Goal: Find specific page/section: Find specific page/section

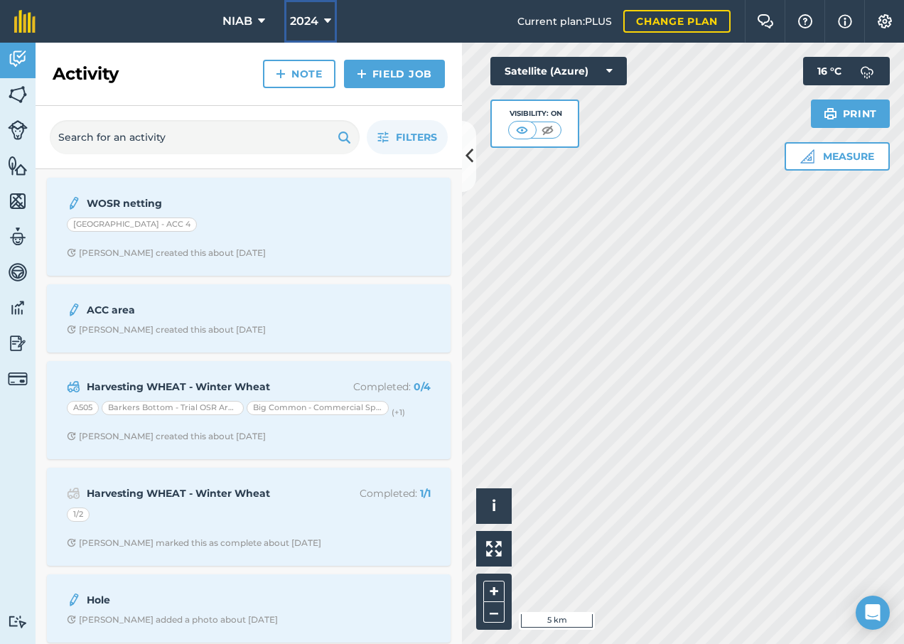
click at [325, 19] on icon at bounding box center [327, 21] width 7 height 17
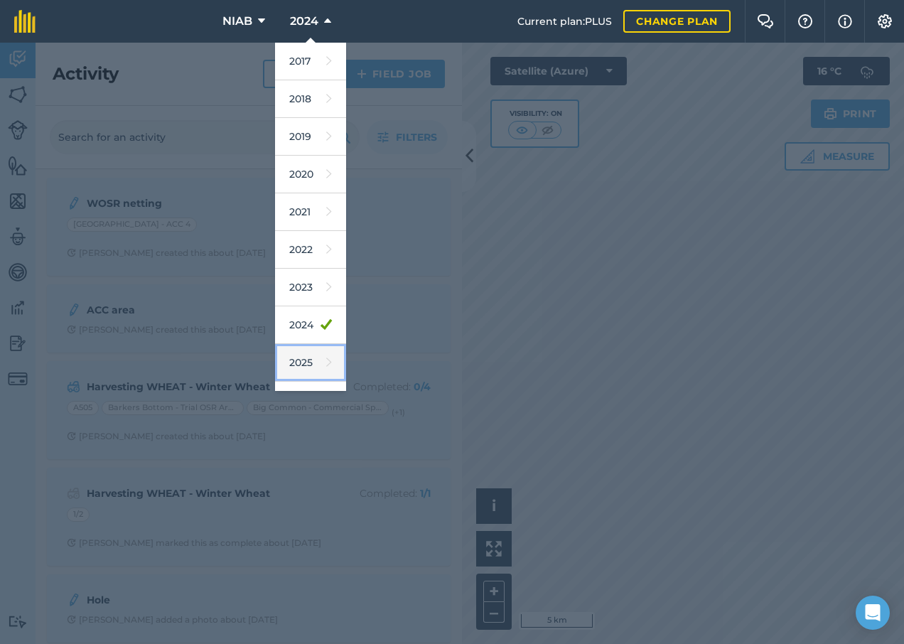
click at [304, 360] on link "2025" at bounding box center [310, 363] width 71 height 38
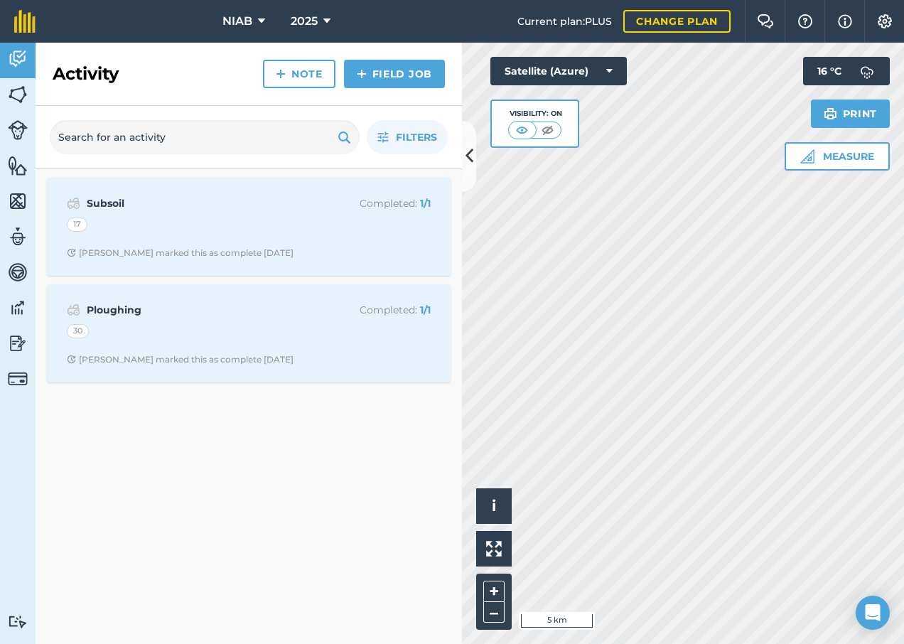
click at [457, 161] on div "Filters" at bounding box center [249, 137] width 426 height 63
click at [473, 174] on button at bounding box center [469, 156] width 14 height 71
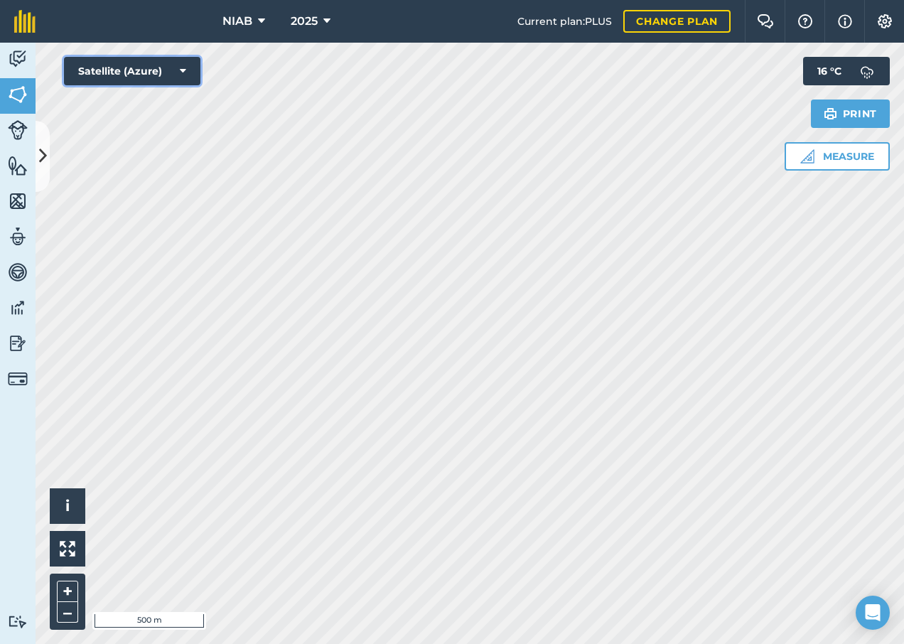
click at [183, 70] on icon at bounding box center [183, 71] width 6 height 14
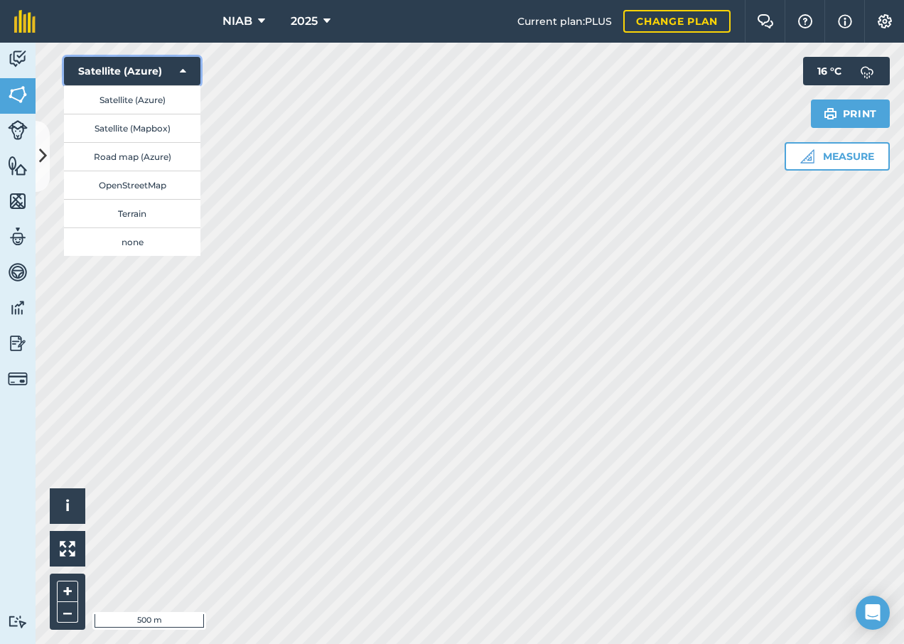
click at [180, 69] on icon at bounding box center [183, 71] width 6 height 14
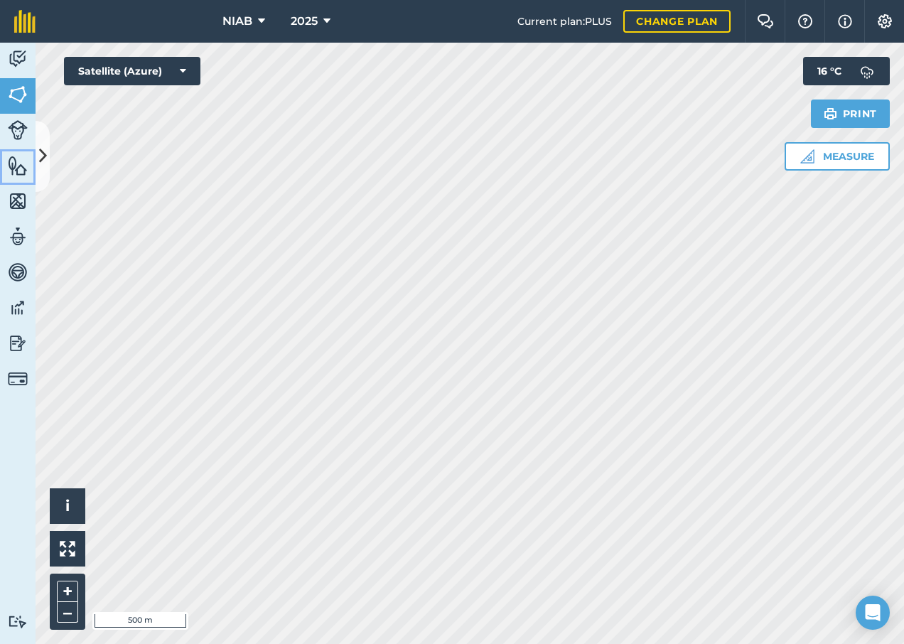
drag, startPoint x: 35, startPoint y: 154, endPoint x: 49, endPoint y: 158, distance: 14.8
click at [35, 154] on link "Features" at bounding box center [18, 167] width 36 height 36
click at [43, 163] on icon at bounding box center [43, 155] width 8 height 25
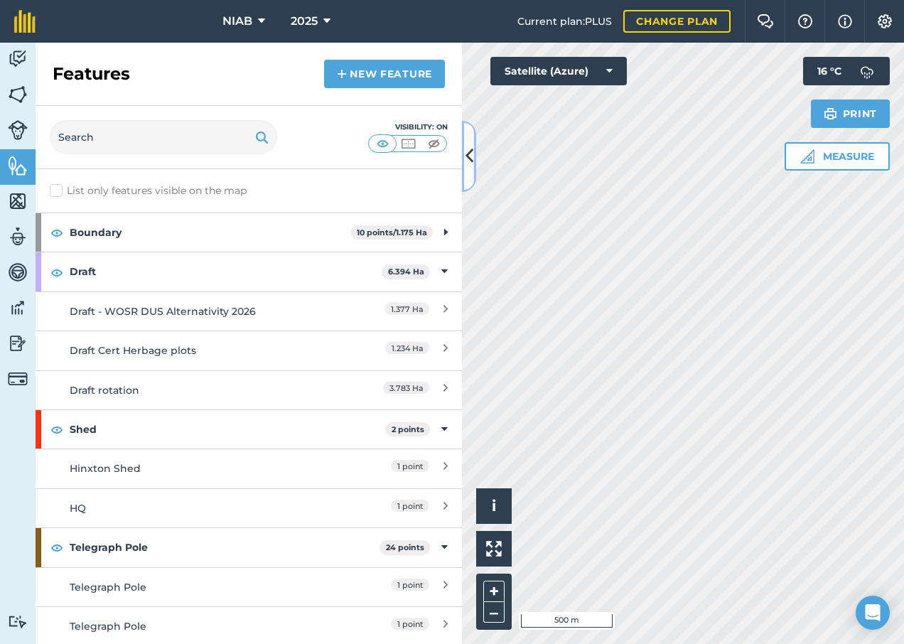
click at [470, 166] on icon at bounding box center [469, 155] width 8 height 25
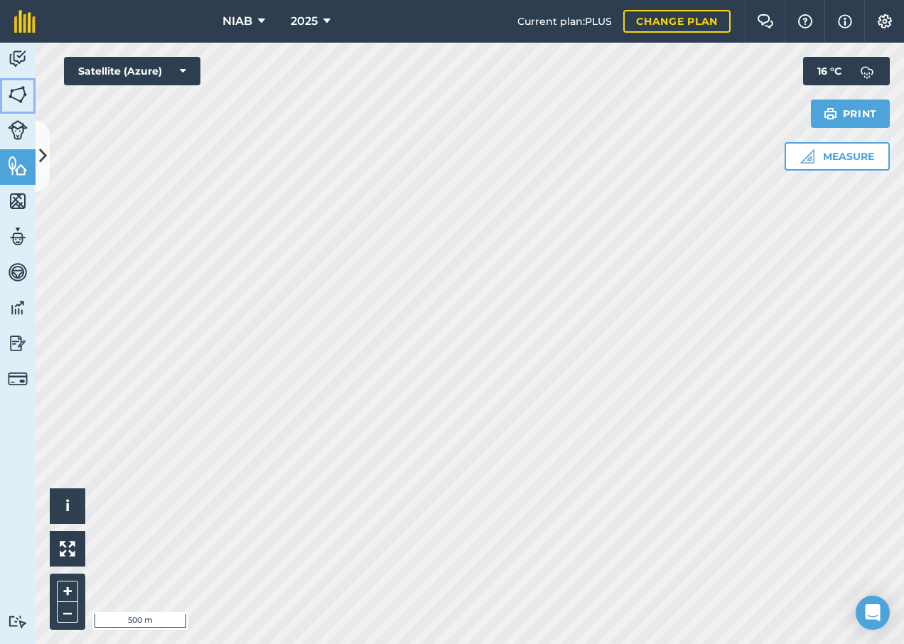
click at [18, 92] on img at bounding box center [18, 94] width 20 height 21
click at [31, 21] on img at bounding box center [24, 21] width 21 height 23
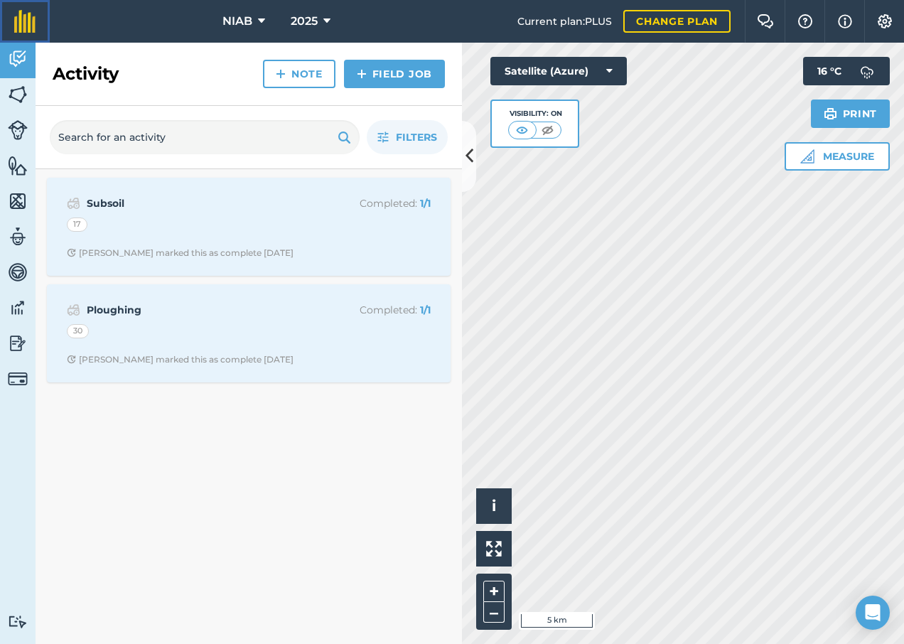
click at [31, 21] on img at bounding box center [24, 21] width 21 height 23
click at [470, 168] on icon at bounding box center [469, 155] width 8 height 25
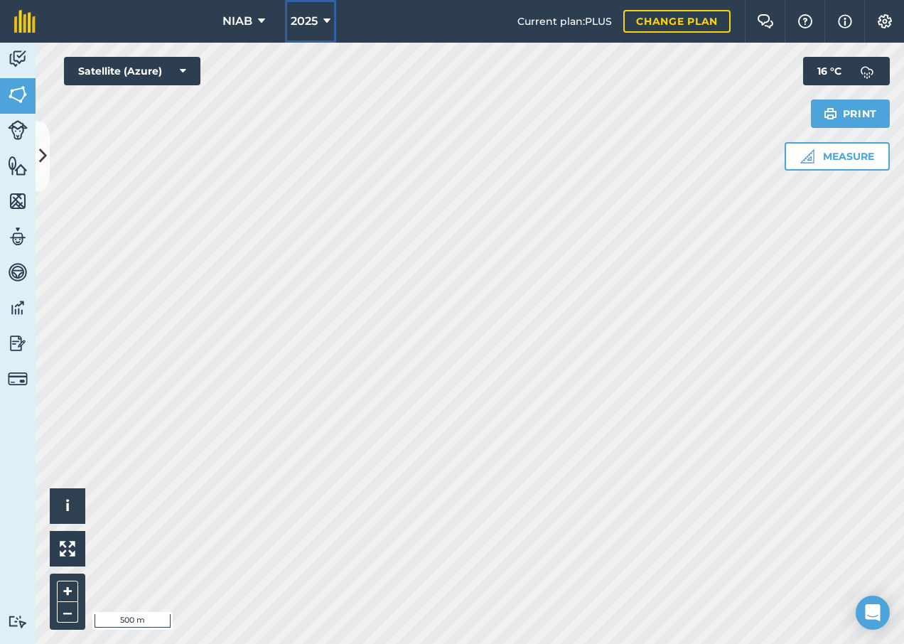
click at [327, 21] on icon at bounding box center [326, 21] width 7 height 17
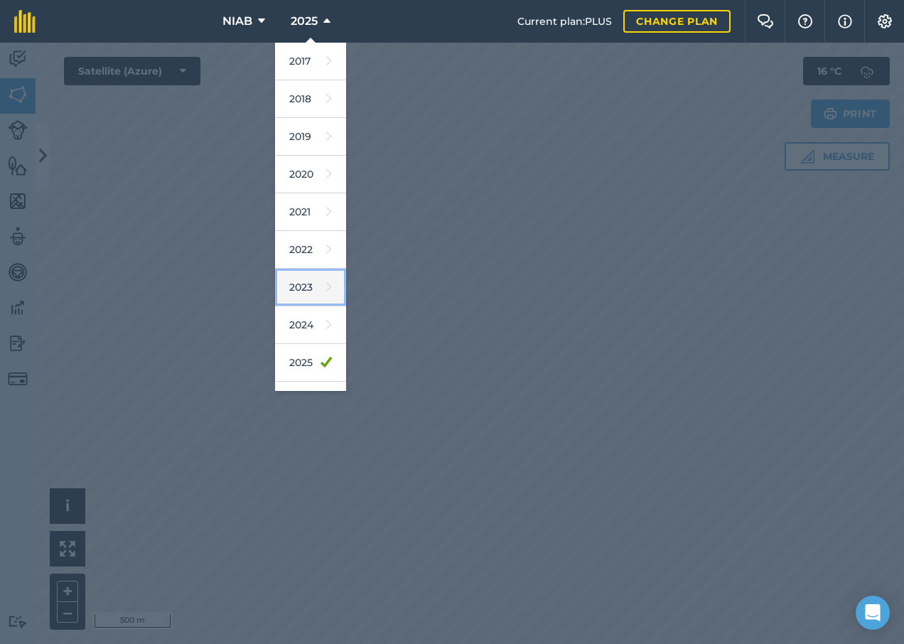
click at [326, 285] on icon at bounding box center [329, 287] width 6 height 20
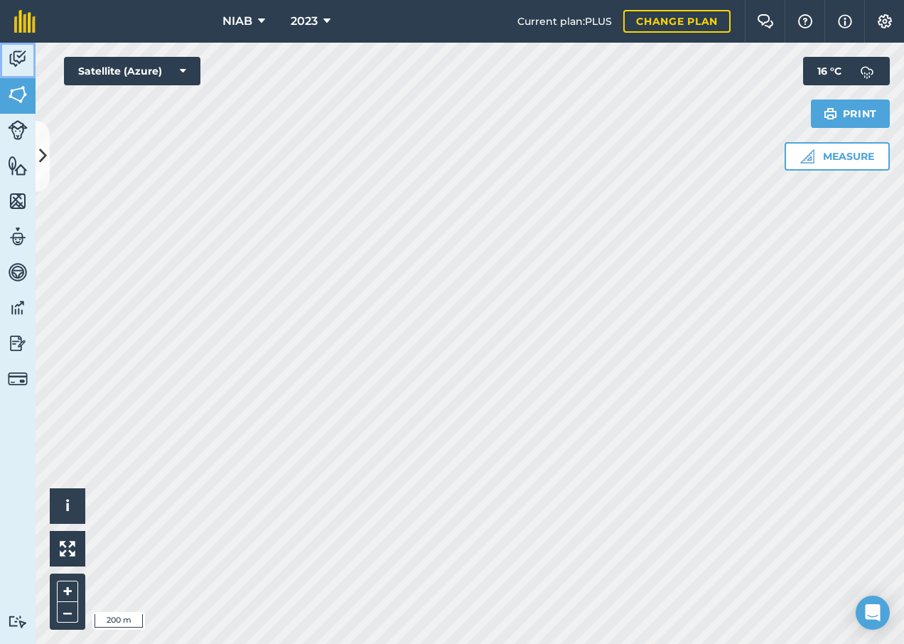
drag, startPoint x: 9, startPoint y: 53, endPoint x: 18, endPoint y: 55, distance: 9.5
click at [9, 53] on img at bounding box center [18, 58] width 20 height 21
click at [880, 19] on img at bounding box center [884, 21] width 17 height 14
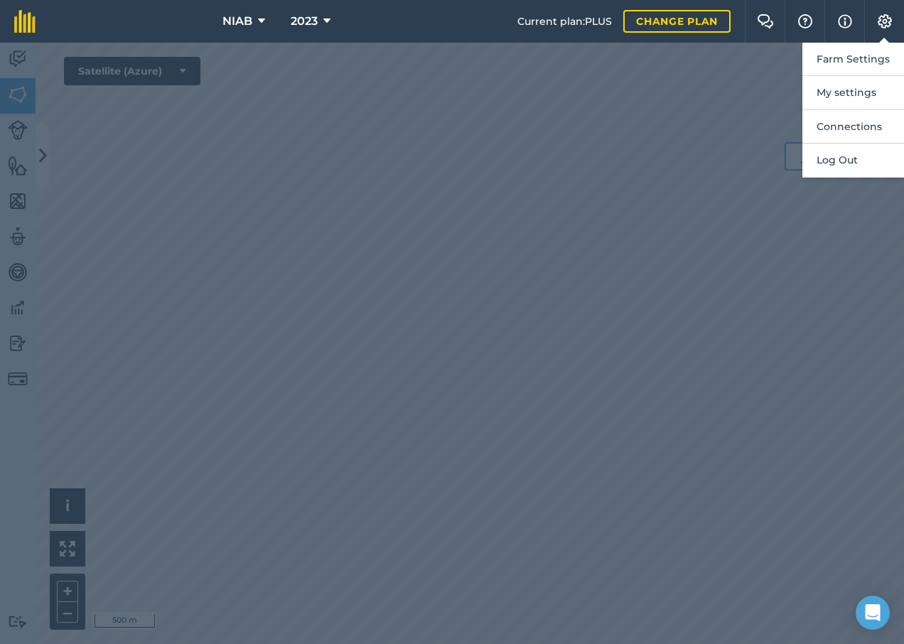
click at [561, 81] on div at bounding box center [452, 343] width 904 height 601
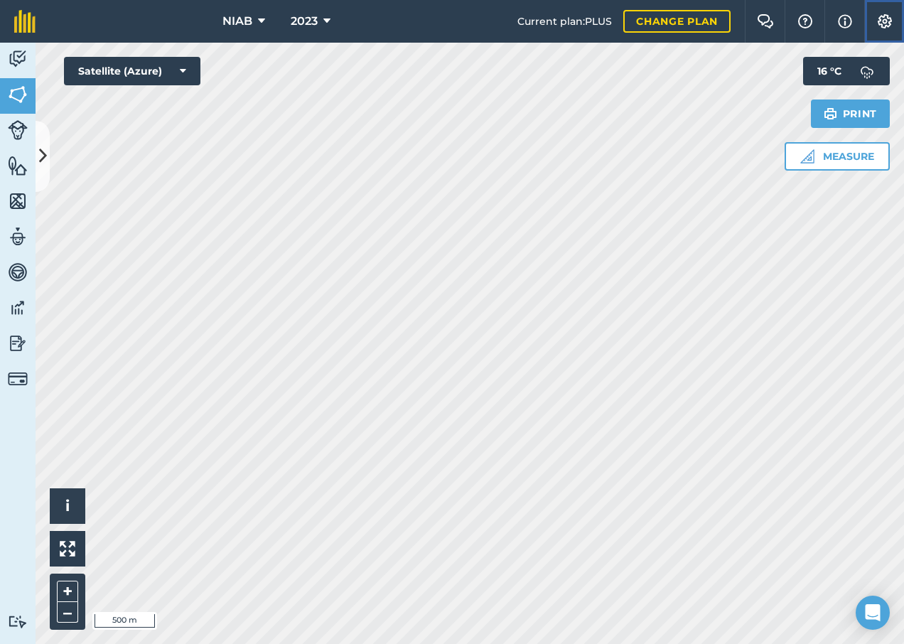
click at [882, 24] on img at bounding box center [884, 21] width 17 height 14
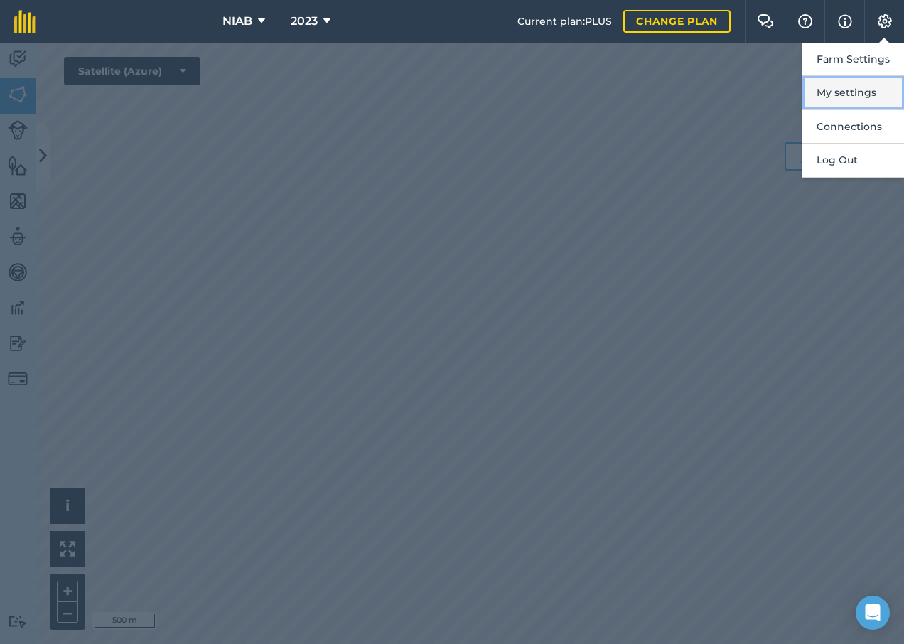
click at [845, 90] on button "My settings" at bounding box center [853, 92] width 102 height 33
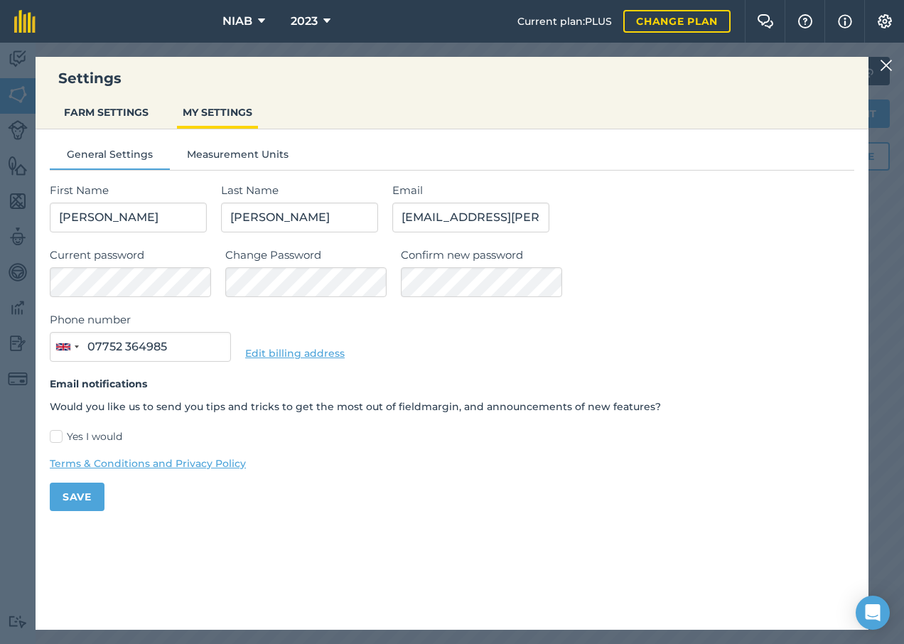
click at [886, 70] on img at bounding box center [885, 65] width 13 height 17
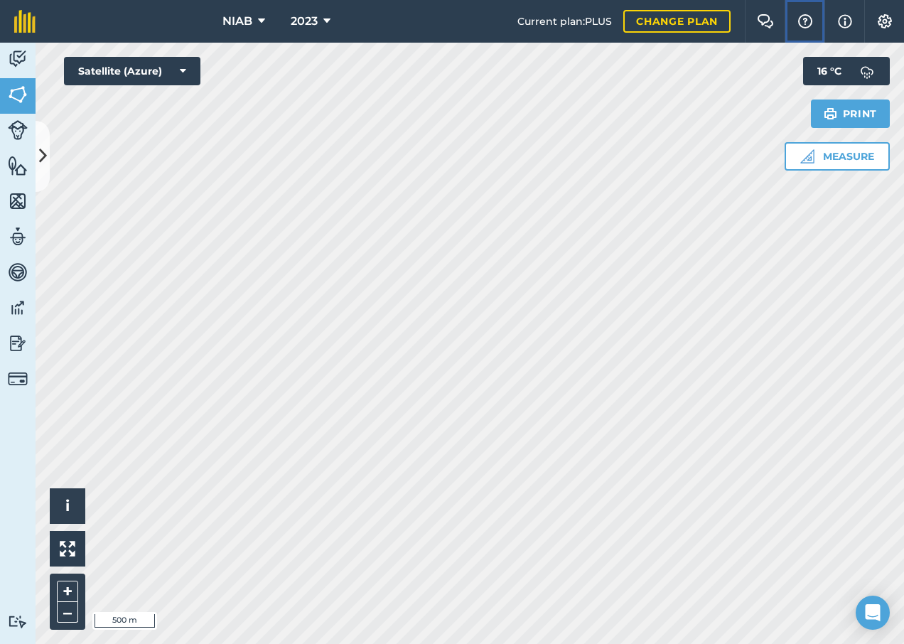
click at [801, 23] on img at bounding box center [804, 21] width 17 height 14
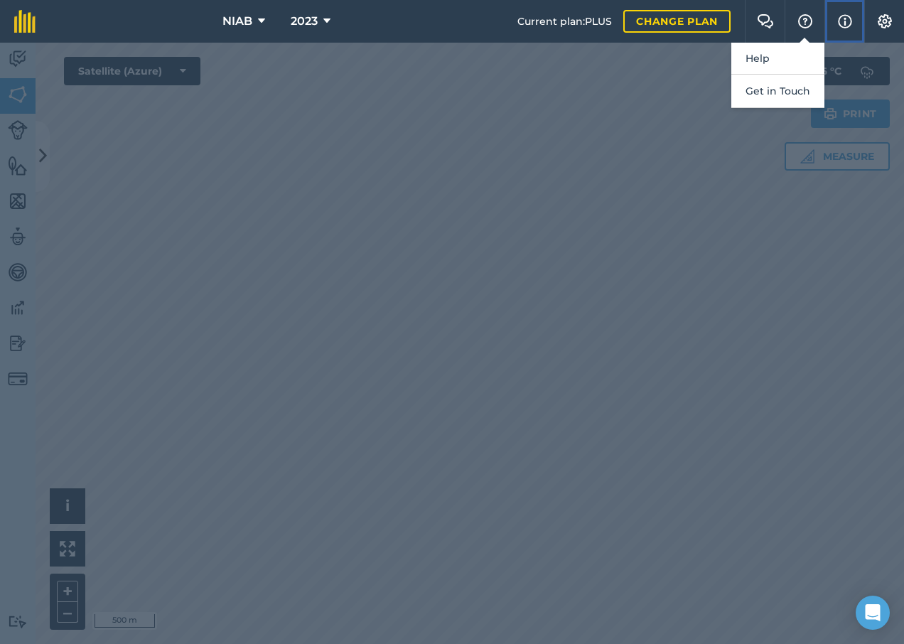
click at [846, 18] on img at bounding box center [845, 21] width 14 height 17
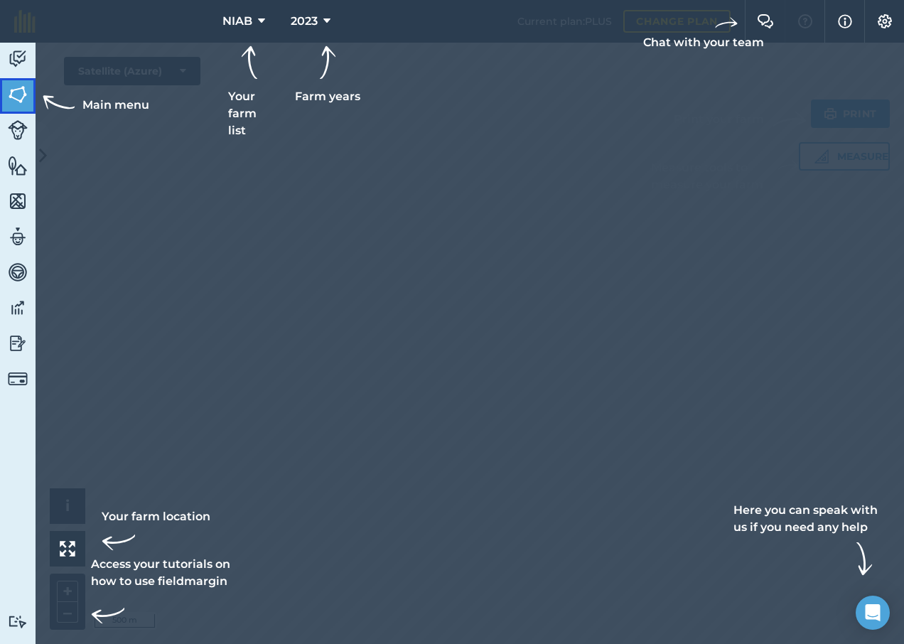
click at [12, 94] on img at bounding box center [18, 94] width 20 height 21
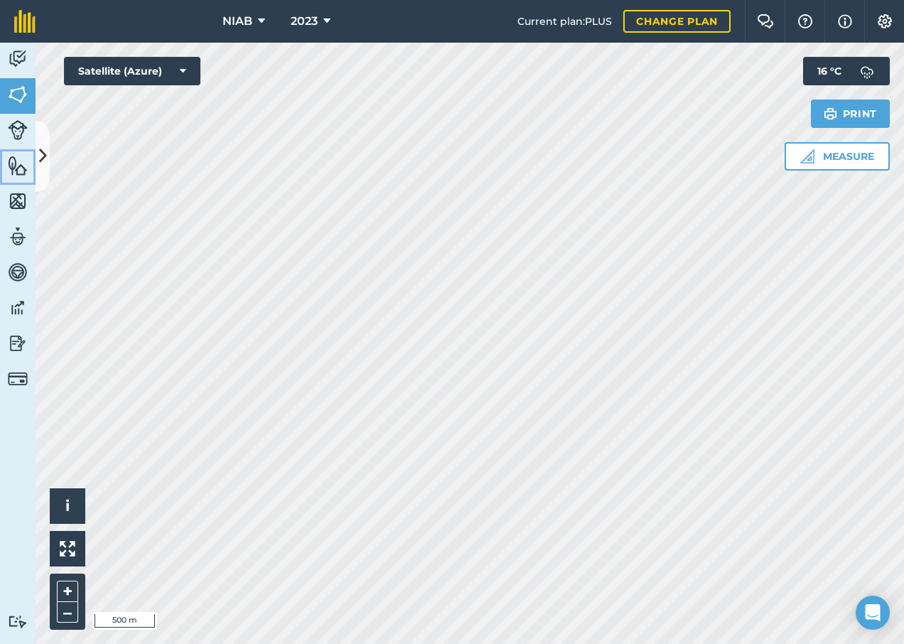
click at [33, 166] on link "Features" at bounding box center [18, 167] width 36 height 36
click at [44, 162] on icon at bounding box center [43, 155] width 8 height 25
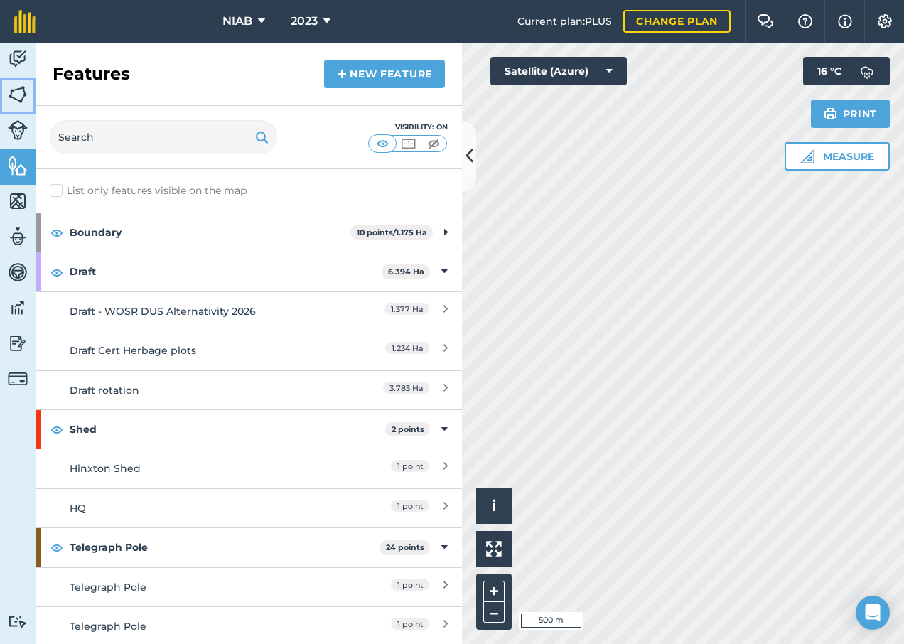
click at [26, 99] on img at bounding box center [18, 94] width 20 height 21
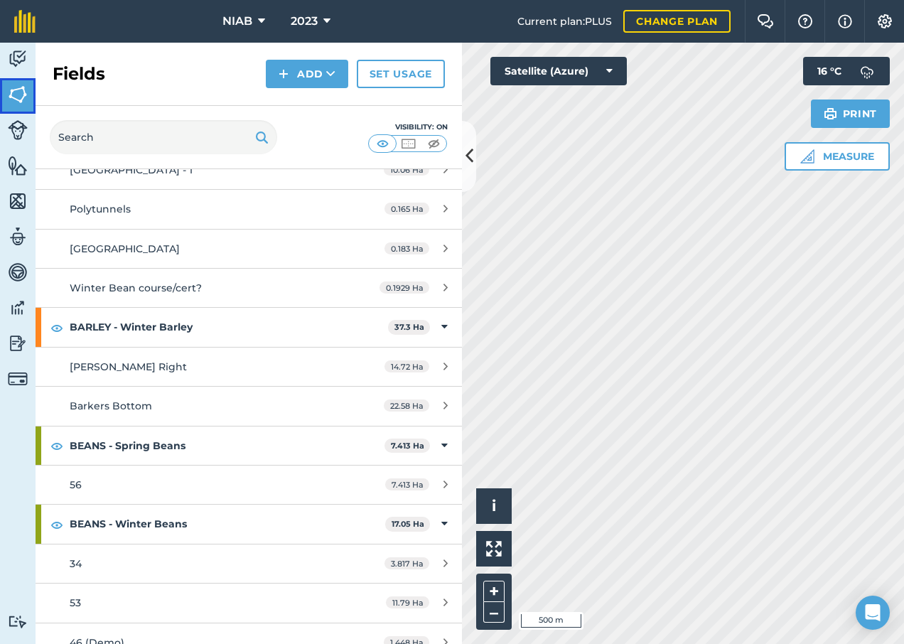
scroll to position [426, 0]
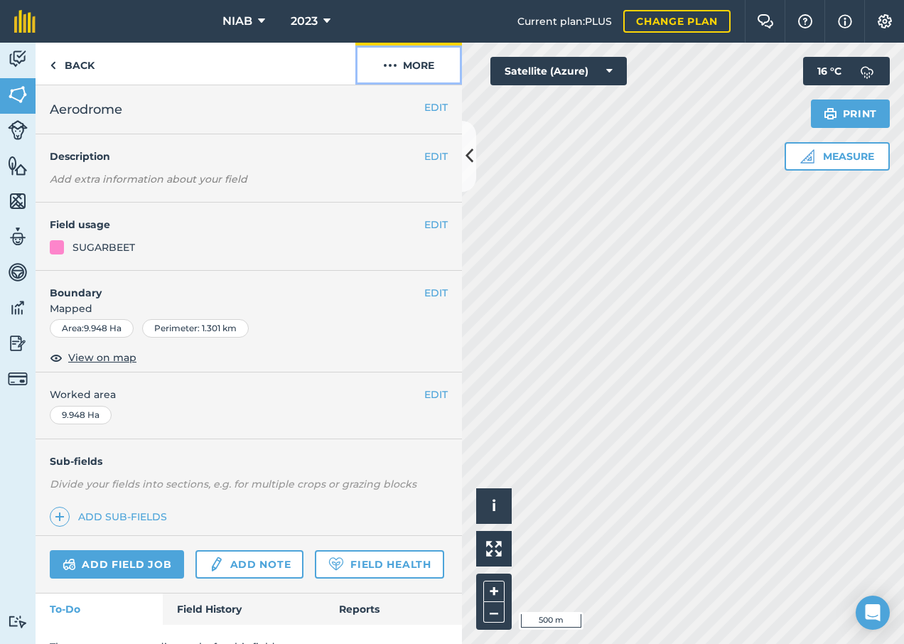
click at [402, 64] on button "More" at bounding box center [408, 64] width 107 height 42
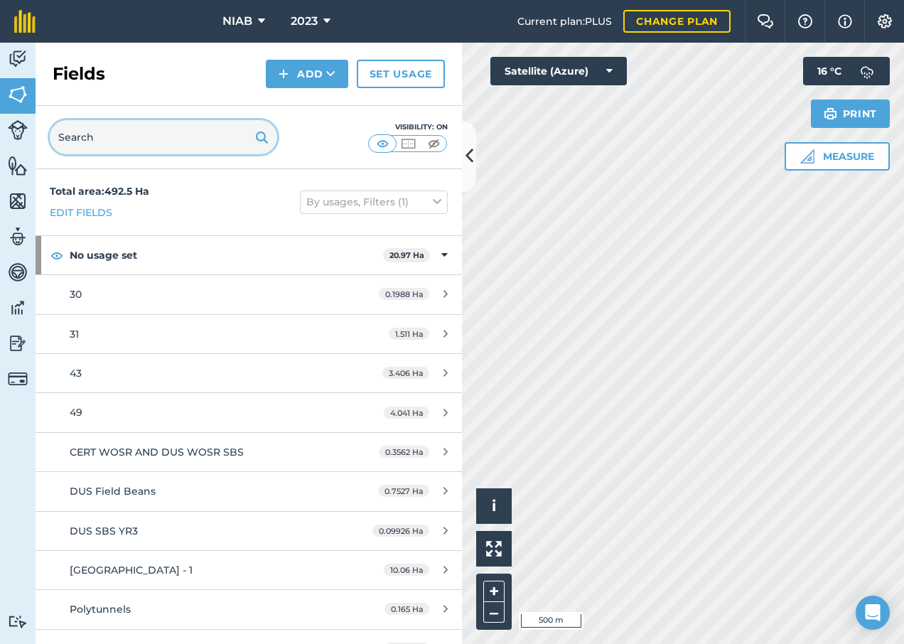
click at [148, 134] on input "text" at bounding box center [163, 137] width 227 height 34
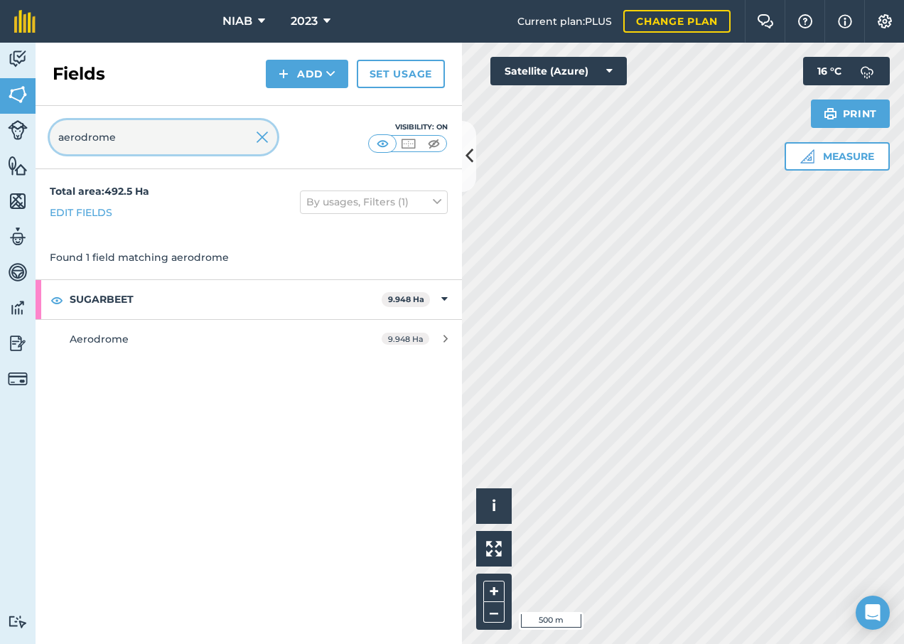
type input "aerodrome"
click at [327, 19] on icon at bounding box center [326, 21] width 7 height 17
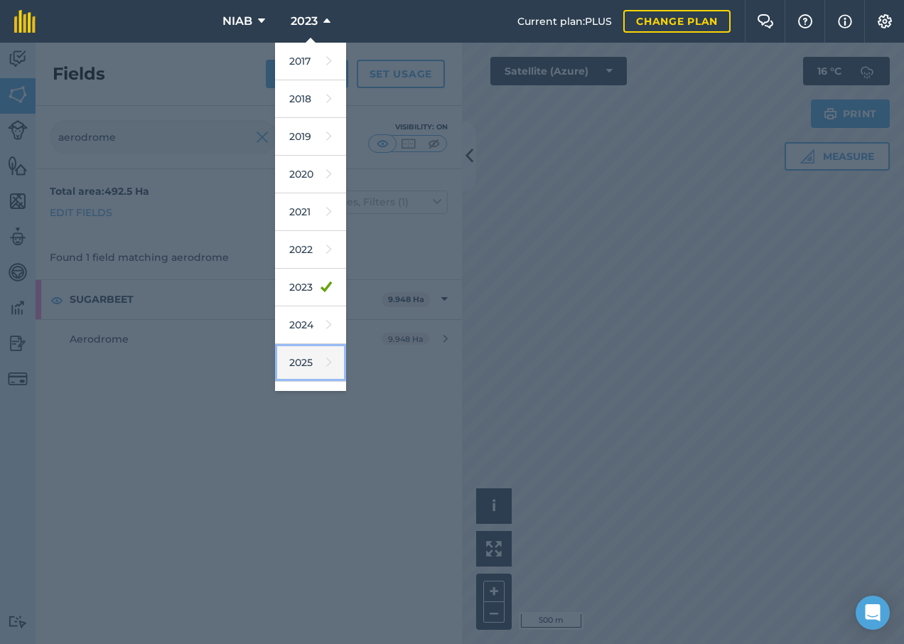
click at [300, 364] on link "2025" at bounding box center [310, 363] width 71 height 38
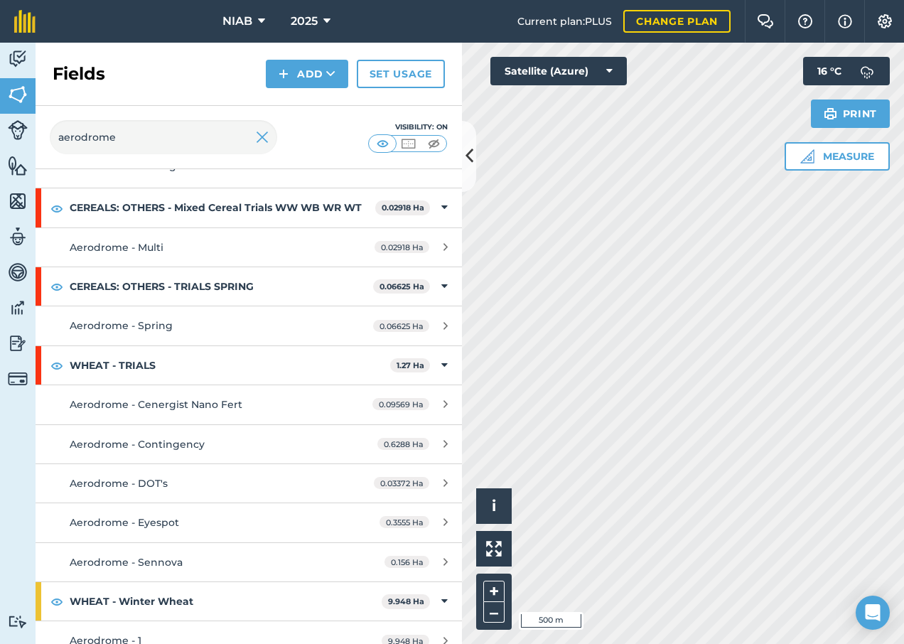
scroll to position [108, 0]
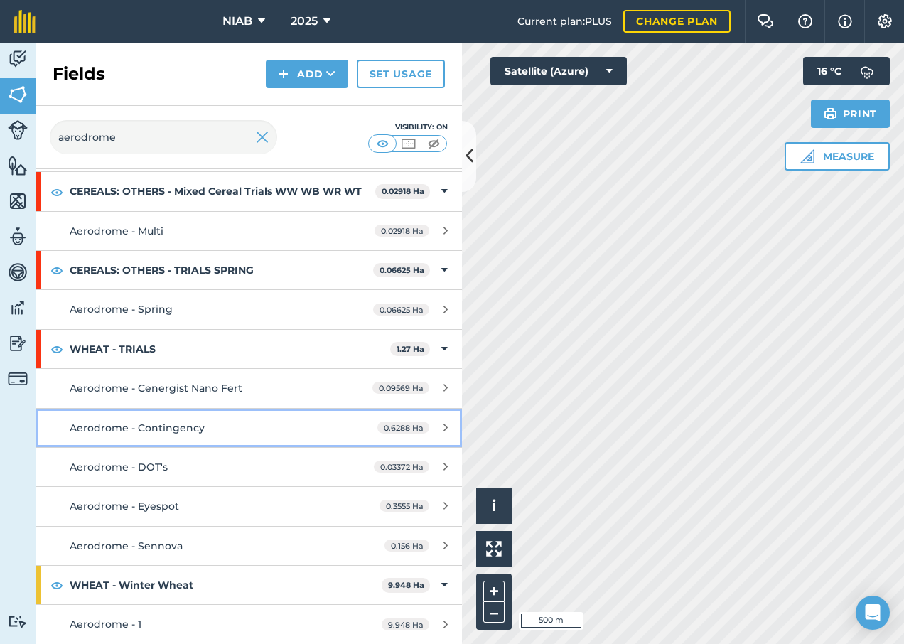
click at [193, 428] on span "Aerodrome - Contingency" at bounding box center [137, 427] width 135 height 13
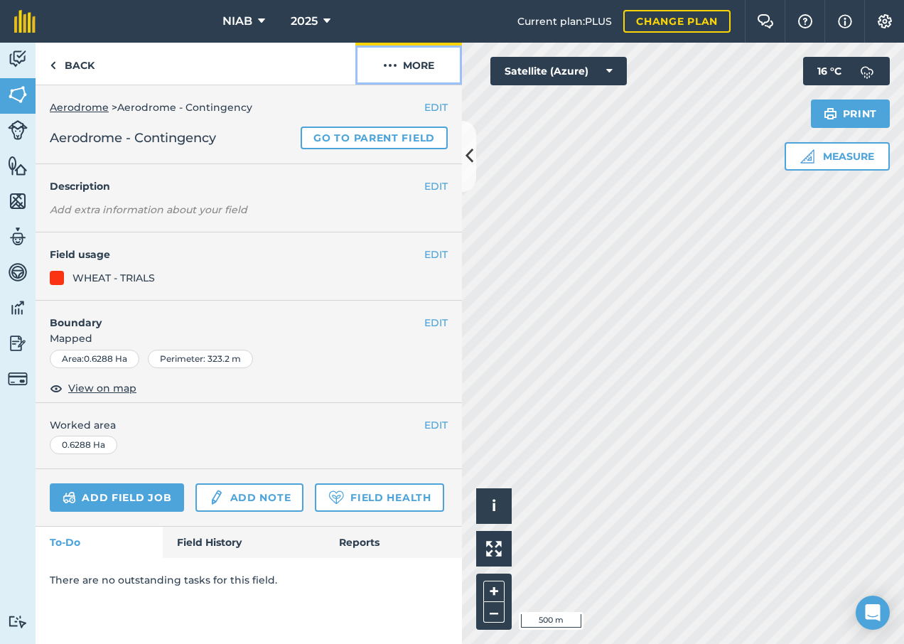
click at [412, 65] on button "More" at bounding box center [408, 64] width 107 height 42
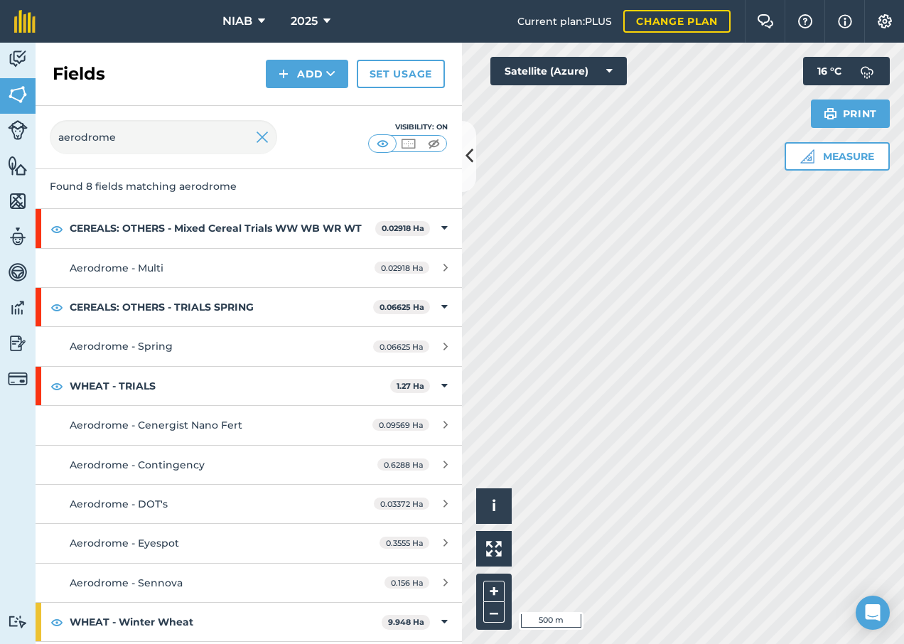
scroll to position [108, 0]
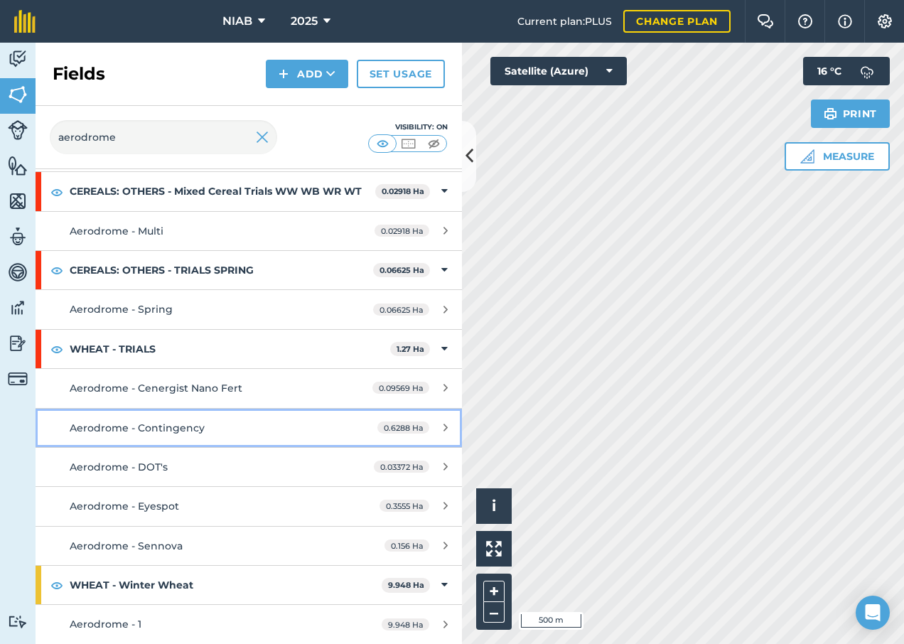
click at [438, 427] on div "0.6288 Ha" at bounding box center [412, 427] width 99 height 11
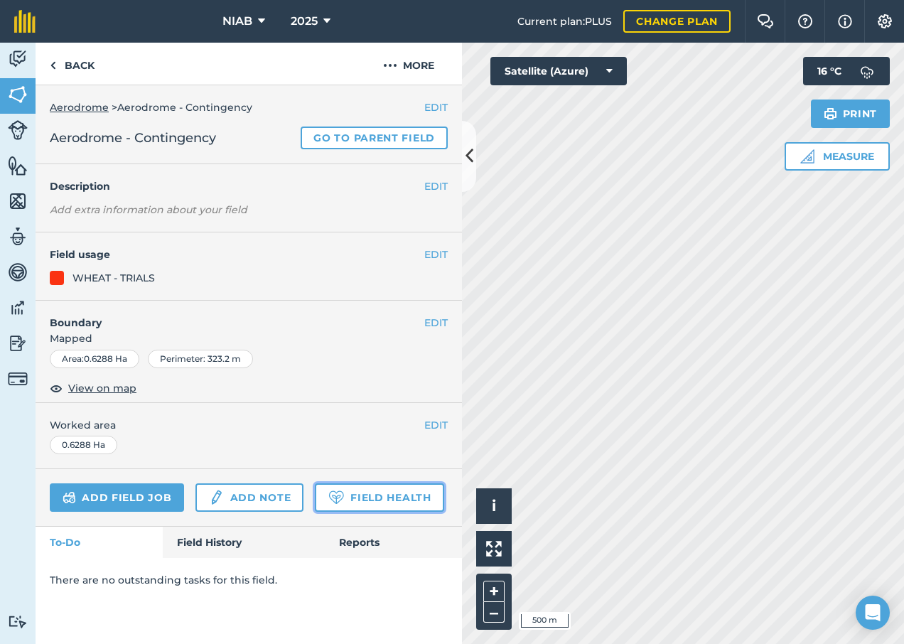
click at [391, 494] on link "Field Health" at bounding box center [379, 497] width 129 height 28
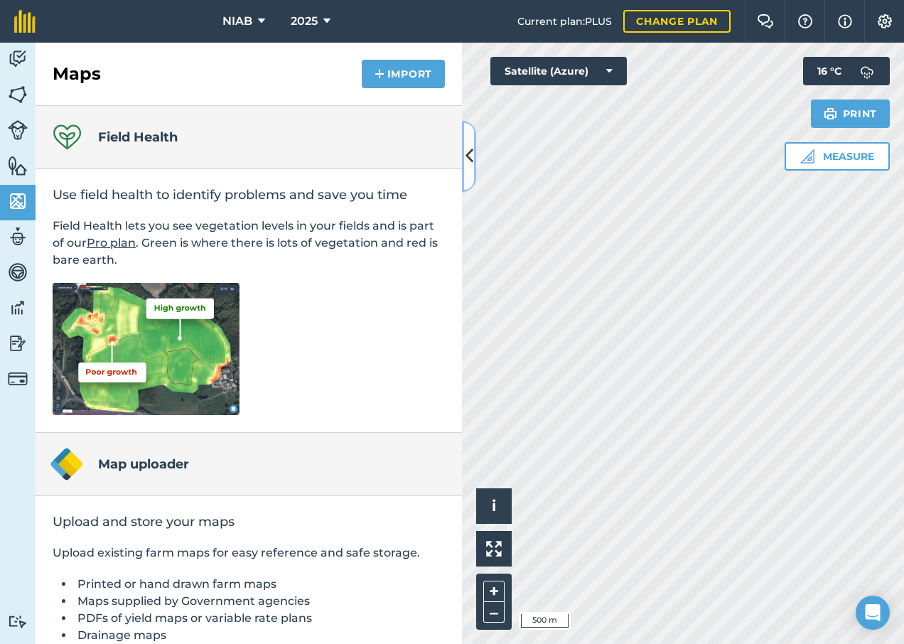
click at [472, 168] on icon at bounding box center [469, 155] width 8 height 25
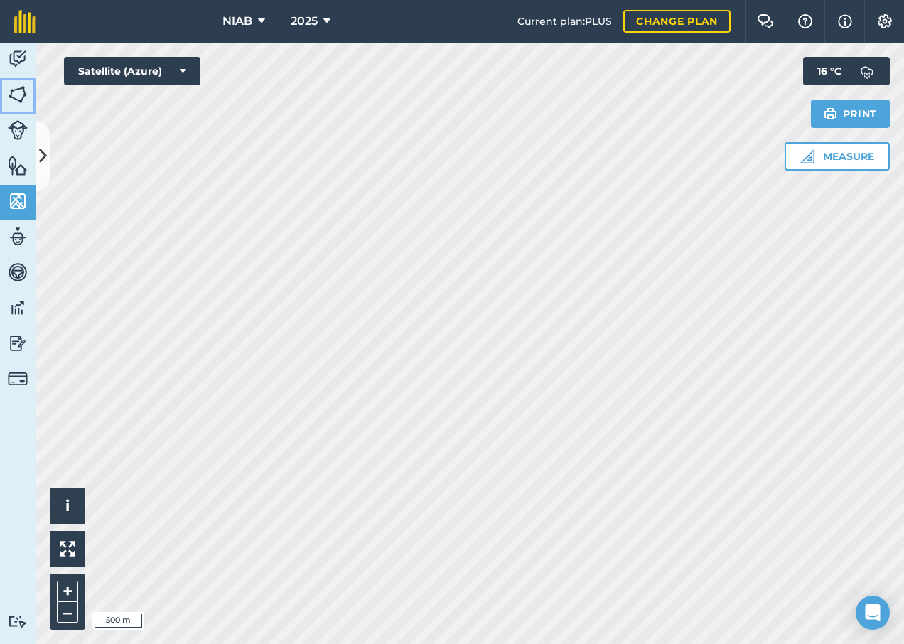
click at [14, 94] on img at bounding box center [18, 94] width 20 height 21
